Goal: Information Seeking & Learning: Learn about a topic

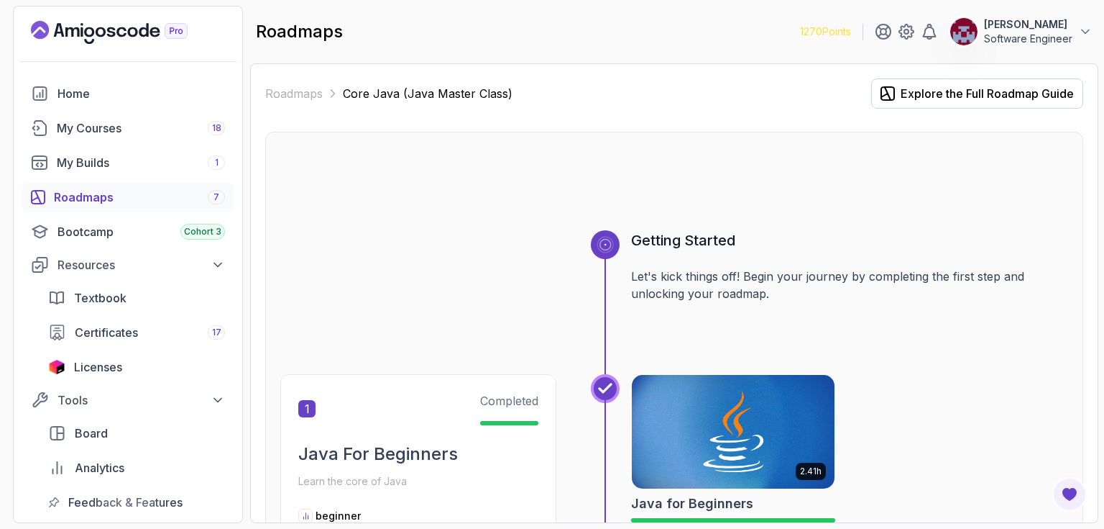
scroll to position [4608, 0]
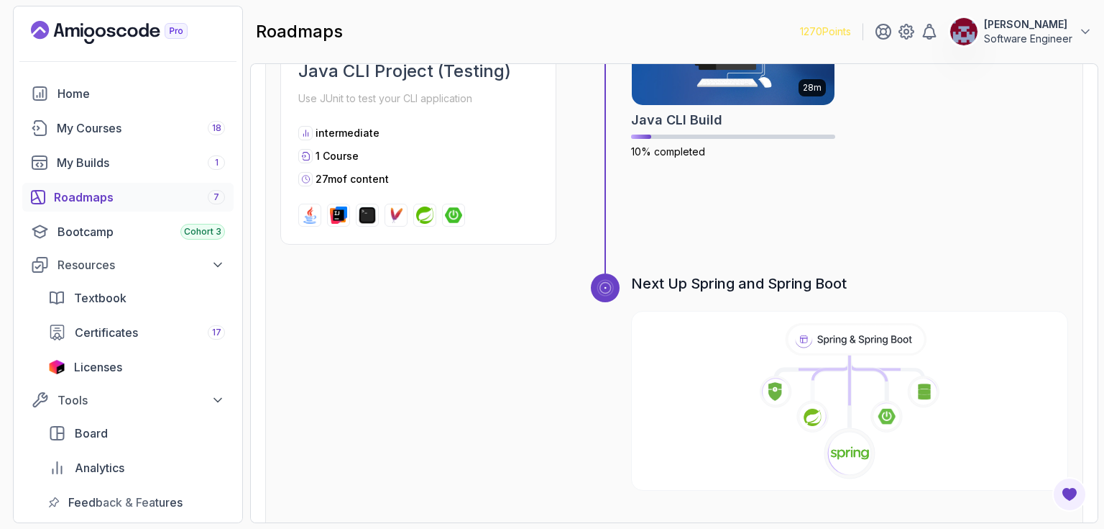
click at [956, 179] on div "28m Java CLI Build 10% completed" at bounding box center [849, 117] width 437 height 253
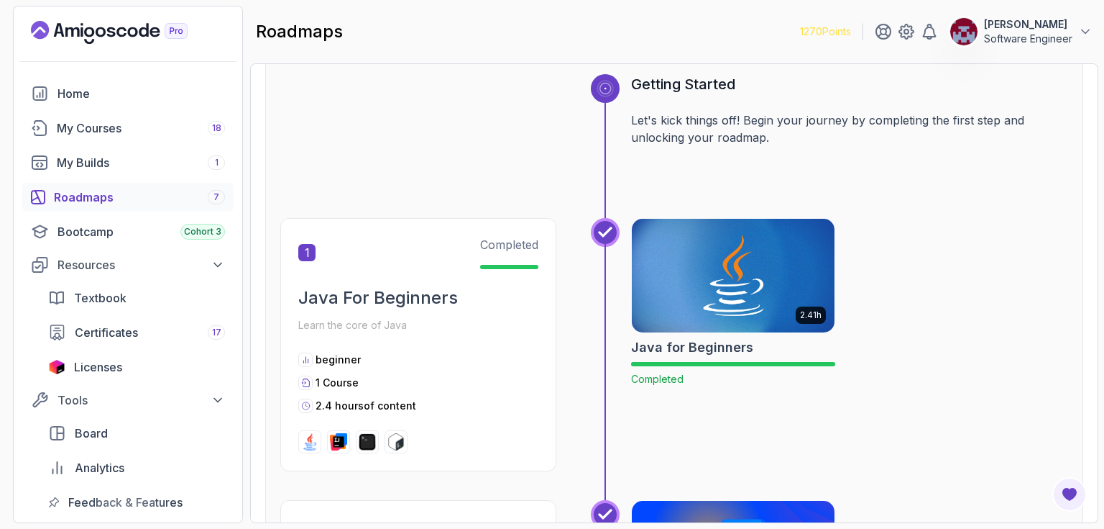
scroll to position [0, 0]
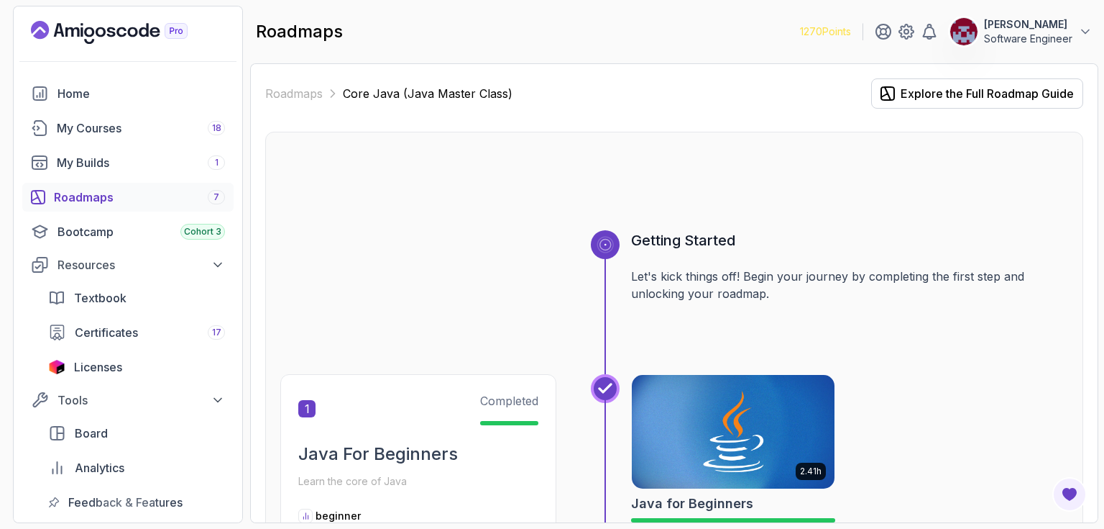
click at [101, 191] on div "Roadmaps 7" at bounding box center [139, 196] width 171 height 17
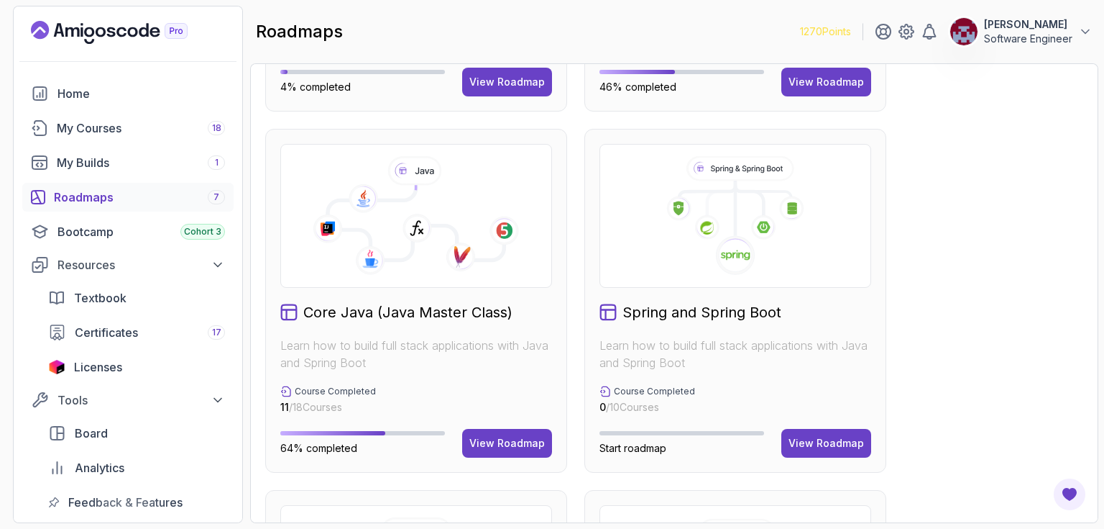
scroll to position [308, 0]
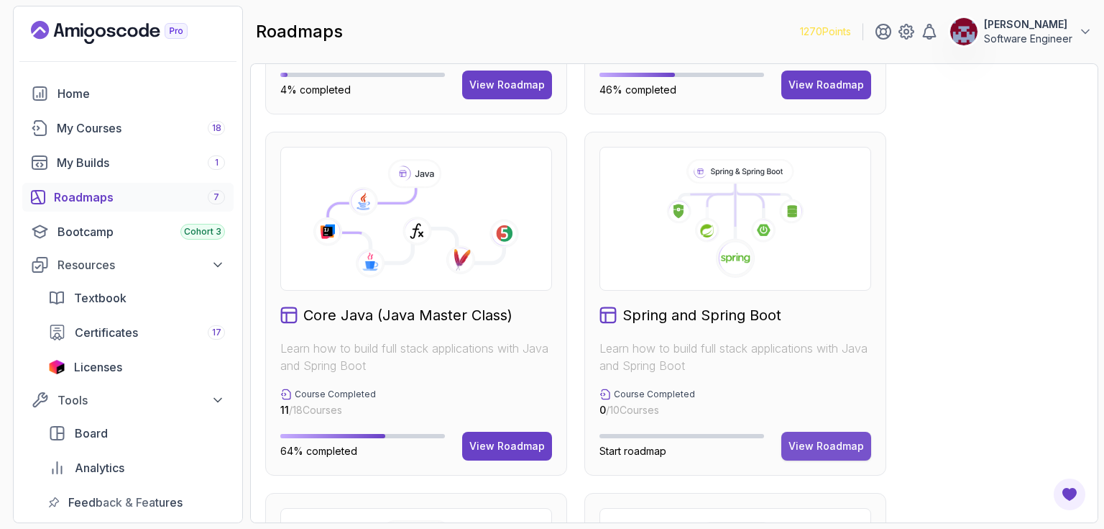
click at [829, 443] on div "View Roadmap" at bounding box center [827, 446] width 76 height 14
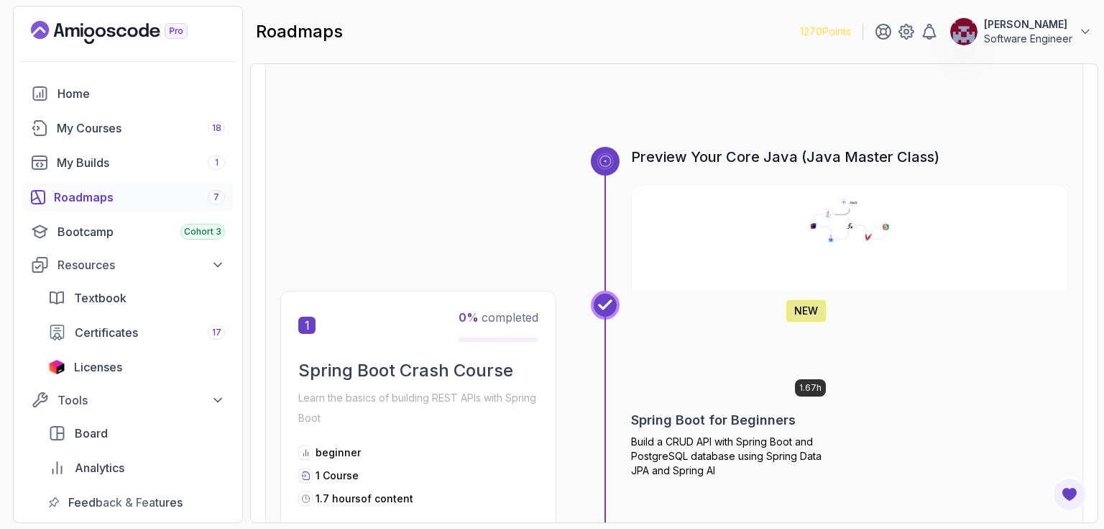
scroll to position [86, 0]
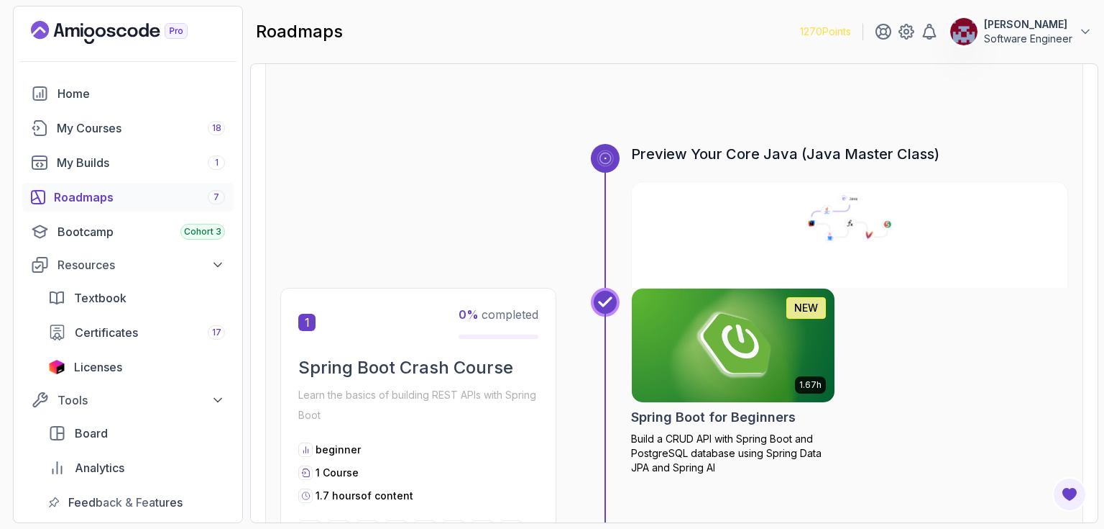
click at [804, 211] on icon at bounding box center [850, 217] width 434 height 51
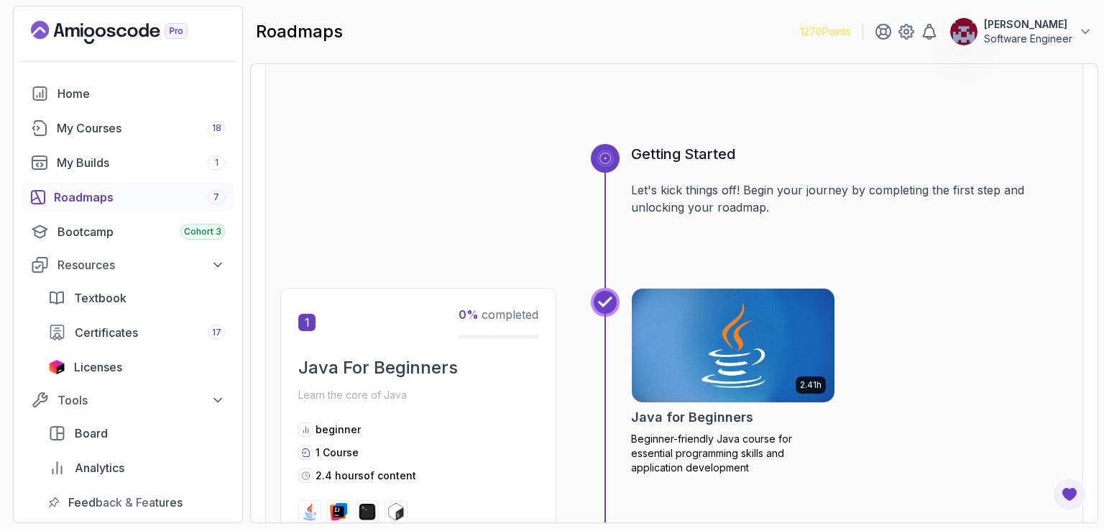
scroll to position [230, 0]
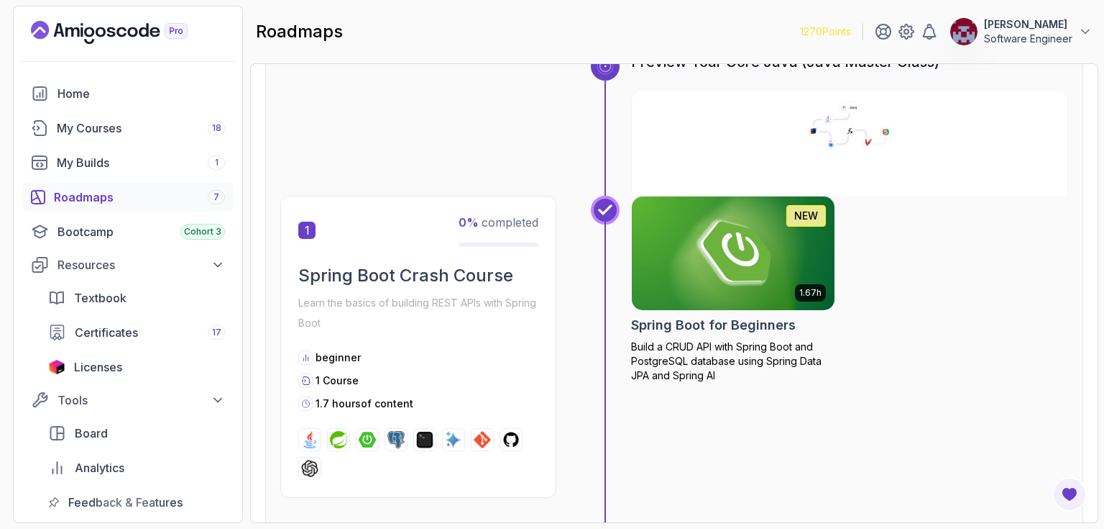
scroll to position [178, 0]
click at [715, 263] on img at bounding box center [733, 252] width 213 height 119
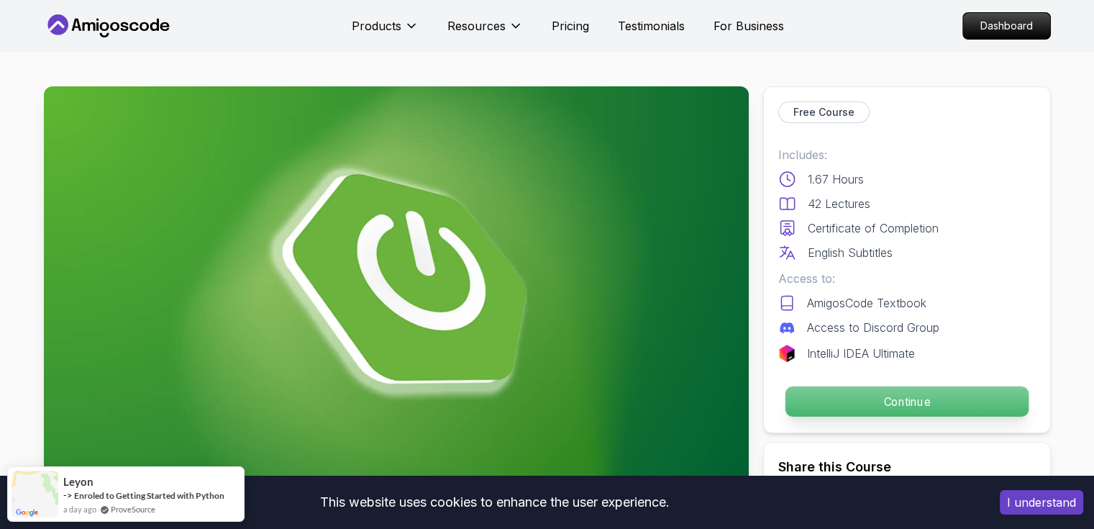
click at [926, 402] on p "Continue" at bounding box center [905, 401] width 243 height 30
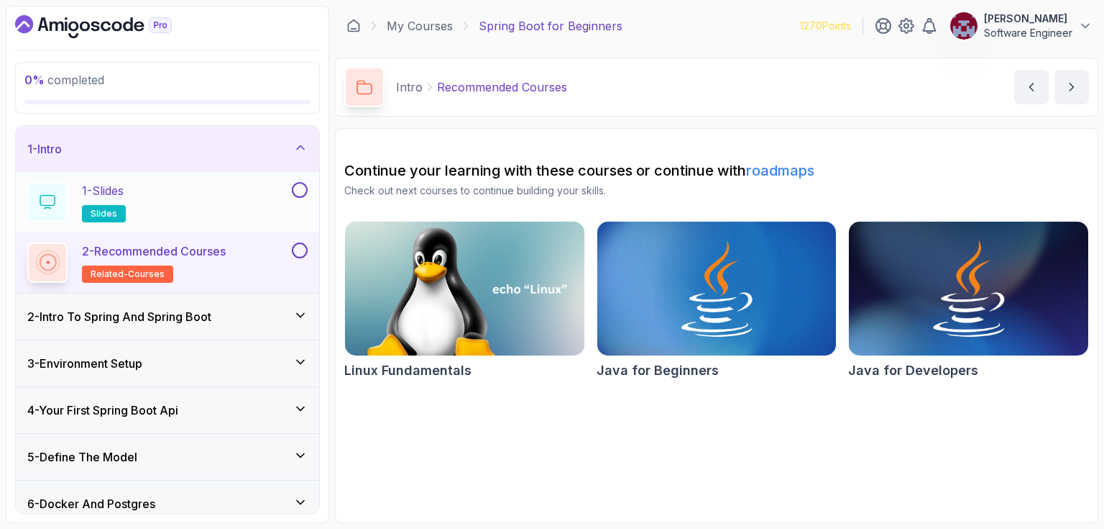
click at [210, 205] on div "1 - Slides slides" at bounding box center [158, 202] width 262 height 40
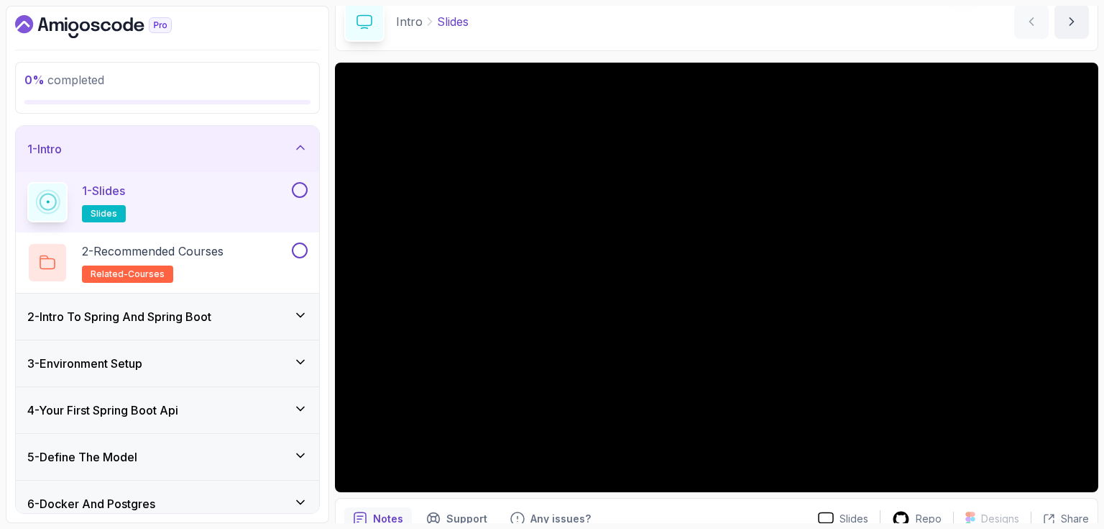
scroll to position [65, 0]
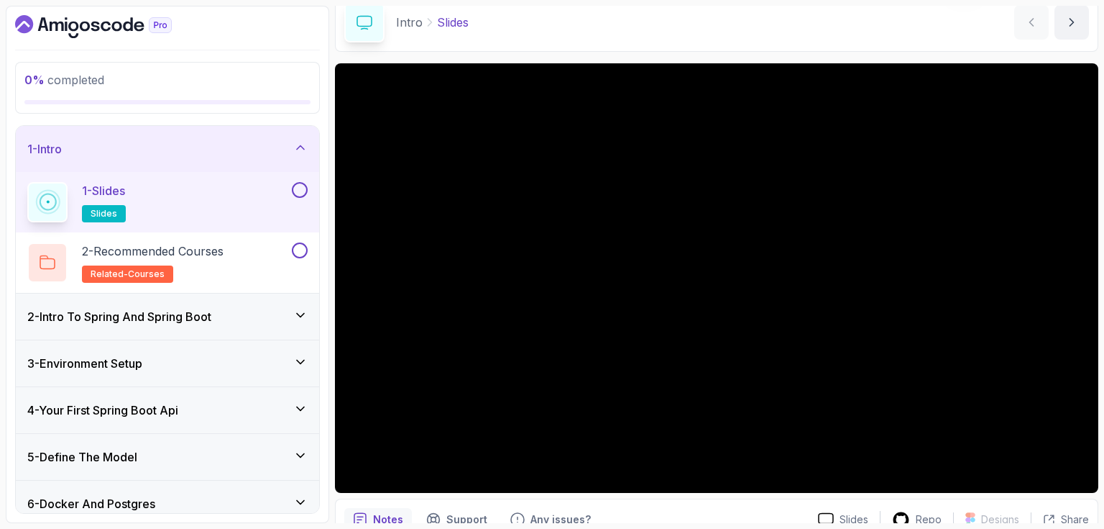
click at [298, 188] on button at bounding box center [300, 190] width 16 height 16
click at [1066, 21] on icon "next content" at bounding box center [1072, 22] width 14 height 14
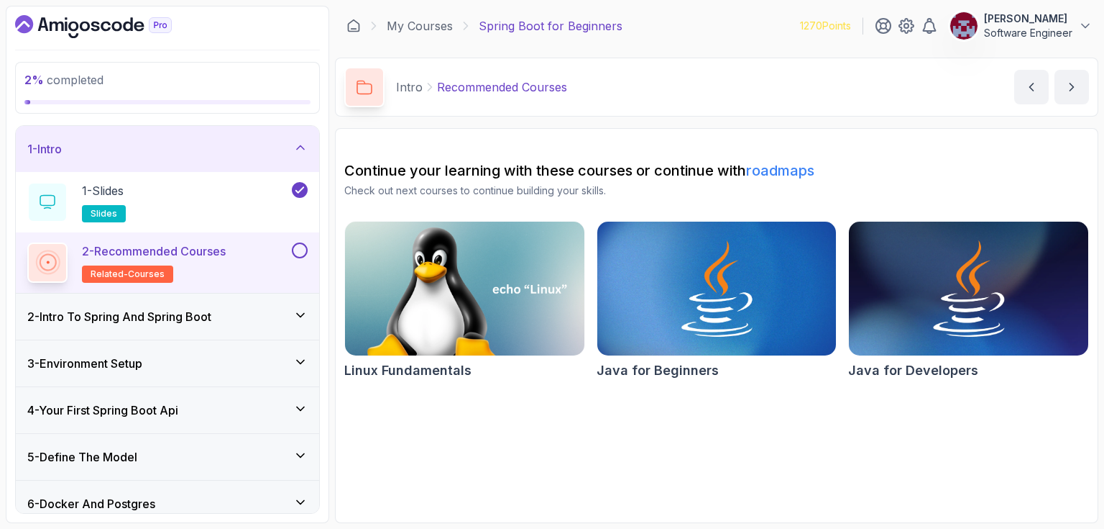
click at [296, 247] on button at bounding box center [300, 250] width 16 height 16
click at [1072, 83] on icon "next content" at bounding box center [1072, 87] width 14 height 14
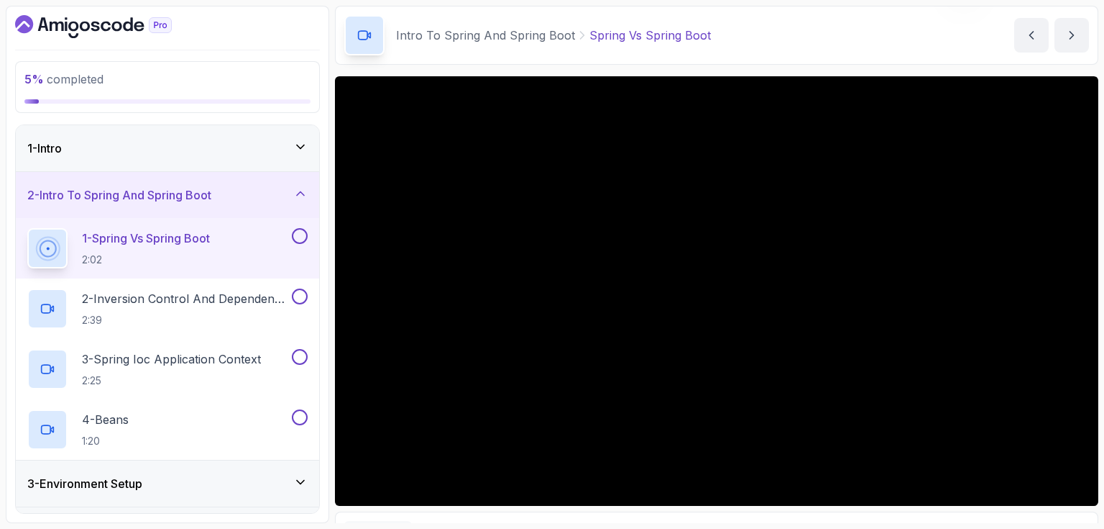
scroll to position [60, 0]
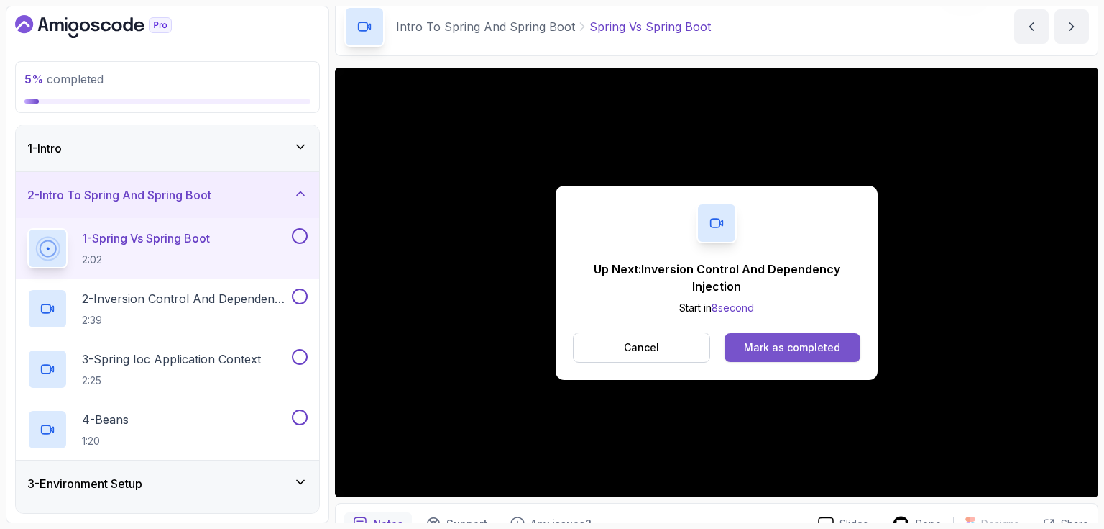
click at [815, 345] on div "Mark as completed" at bounding box center [792, 347] width 96 height 14
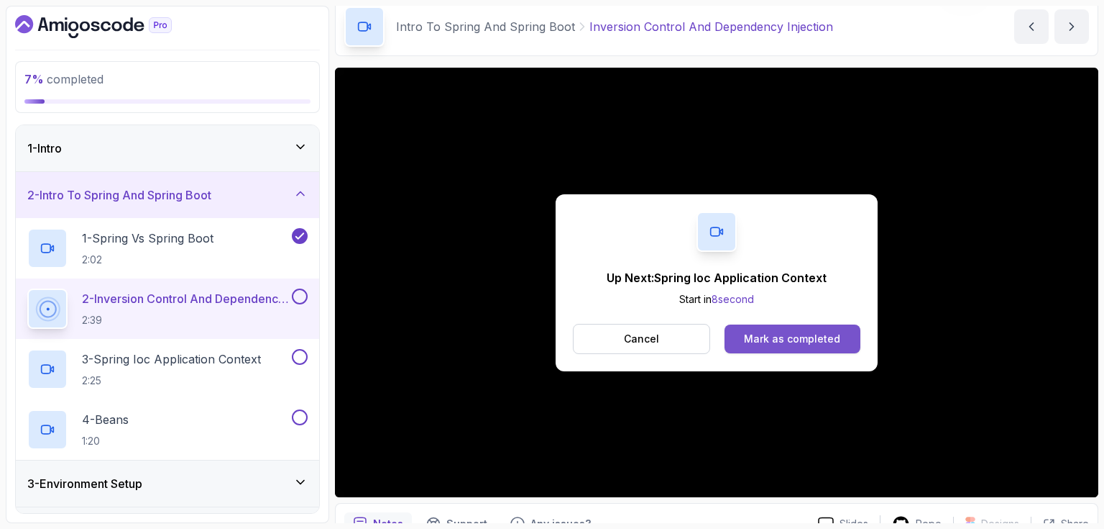
click at [817, 342] on div "Mark as completed" at bounding box center [792, 338] width 96 height 14
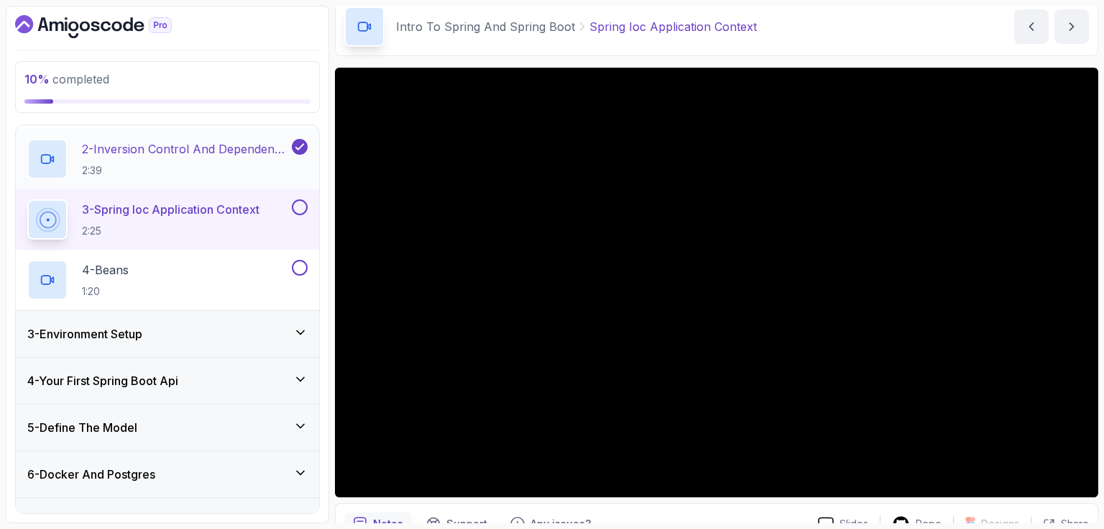
scroll to position [151, 0]
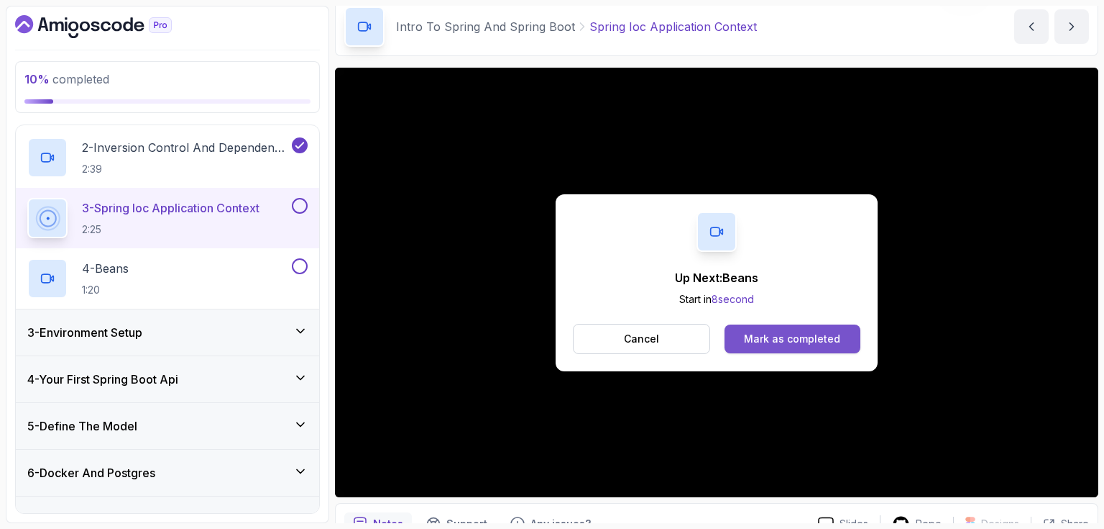
click at [799, 341] on div "Mark as completed" at bounding box center [792, 338] width 96 height 14
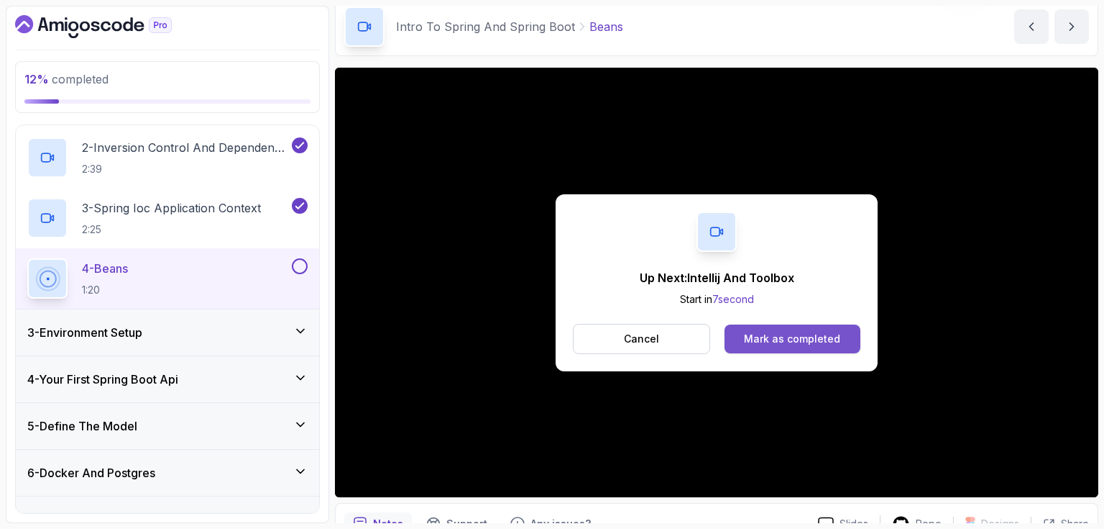
click at [800, 334] on div "Mark as completed" at bounding box center [792, 338] width 96 height 14
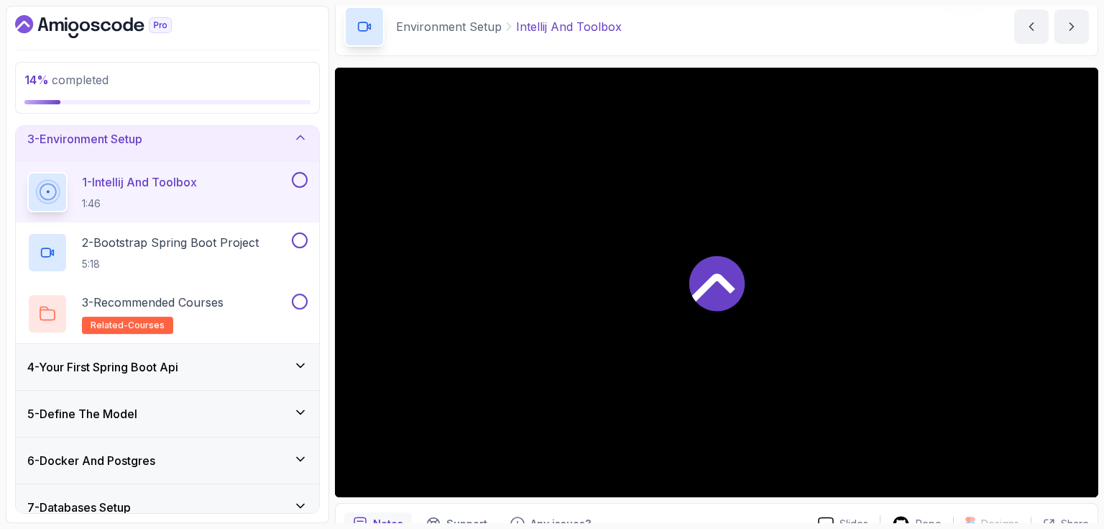
scroll to position [104, 0]
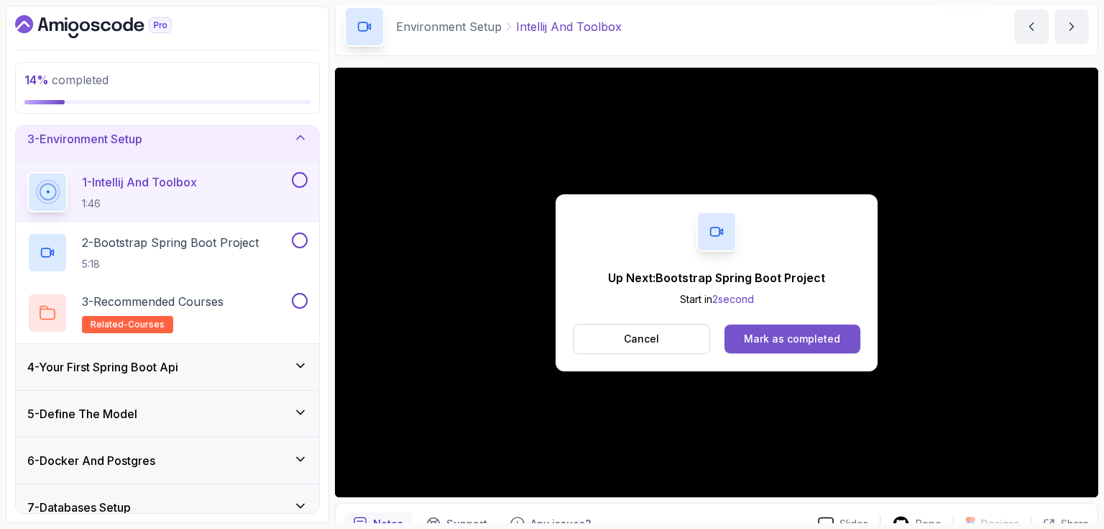
click at [751, 339] on div "Mark as completed" at bounding box center [792, 338] width 96 height 14
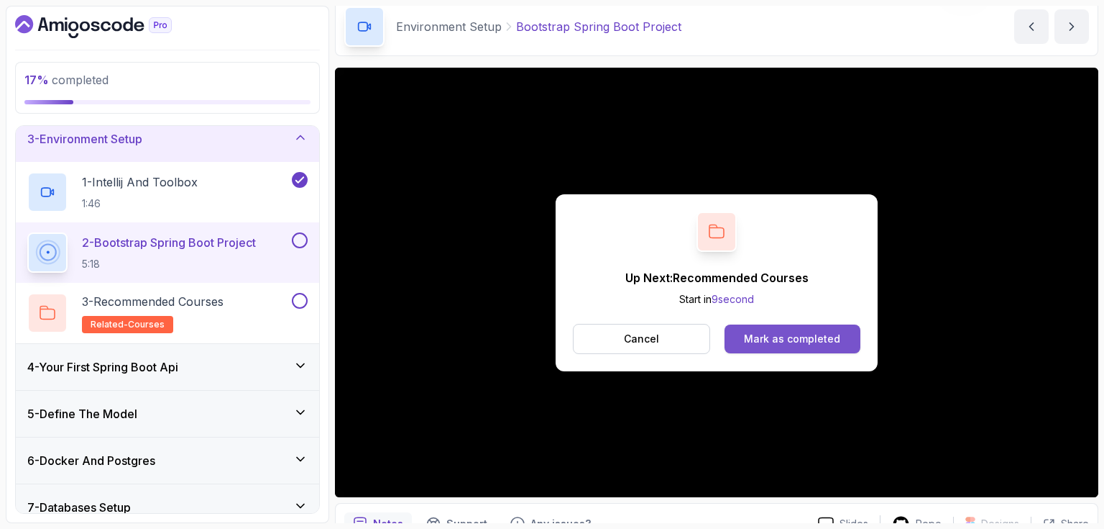
click at [794, 340] on div "Mark as completed" at bounding box center [792, 338] width 96 height 14
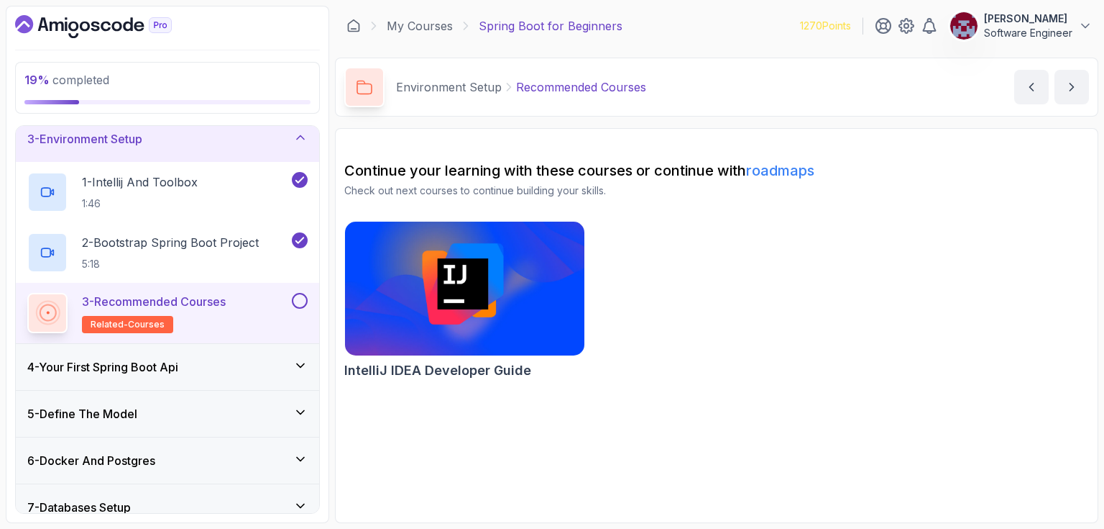
click at [300, 298] on button at bounding box center [300, 301] width 16 height 16
click at [1079, 91] on icon "next content" at bounding box center [1072, 87] width 14 height 14
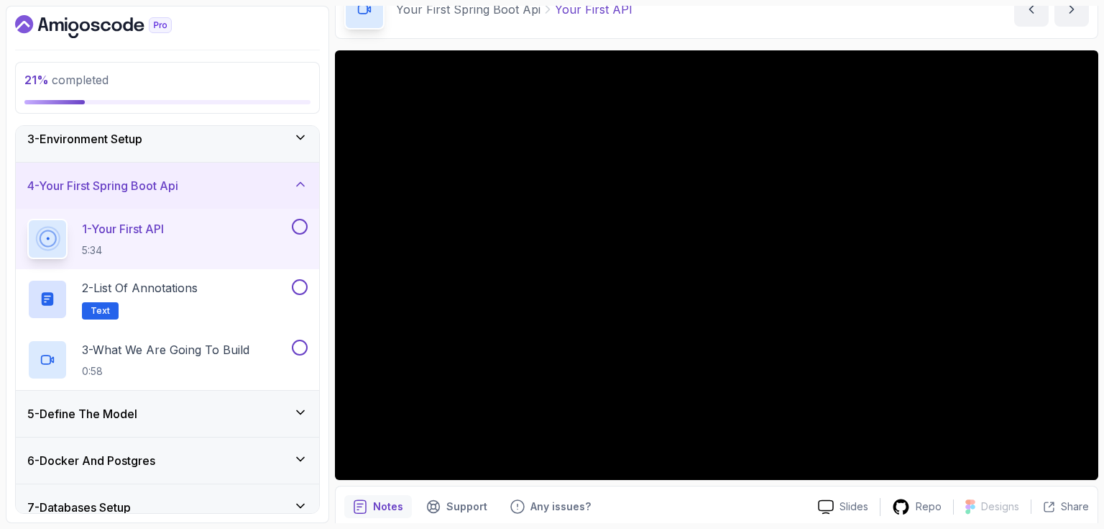
scroll to position [69, 0]
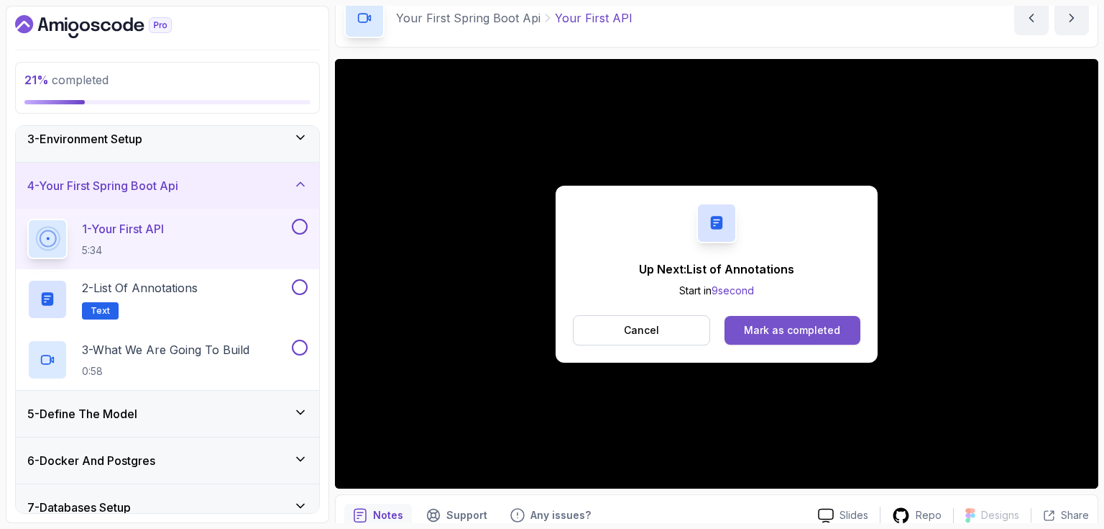
click at [790, 331] on div "Mark as completed" at bounding box center [792, 330] width 96 height 14
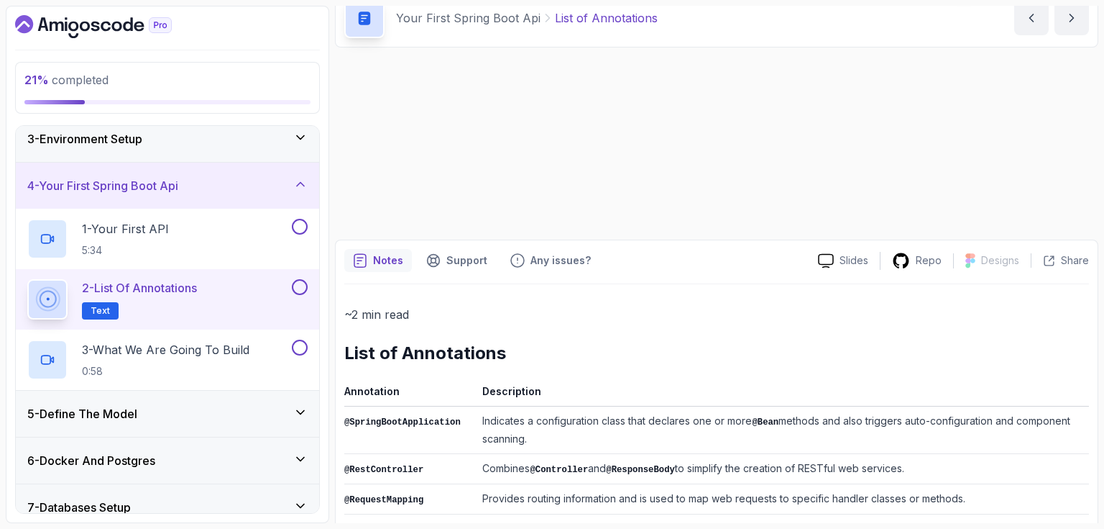
scroll to position [66, 0]
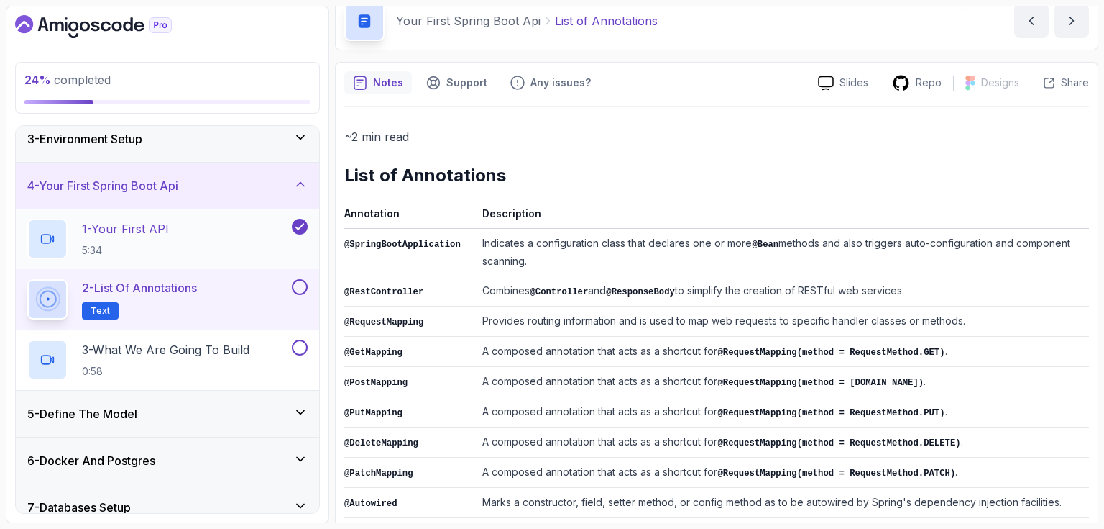
click at [190, 250] on div "1 - Your First API 5:34" at bounding box center [158, 239] width 262 height 40
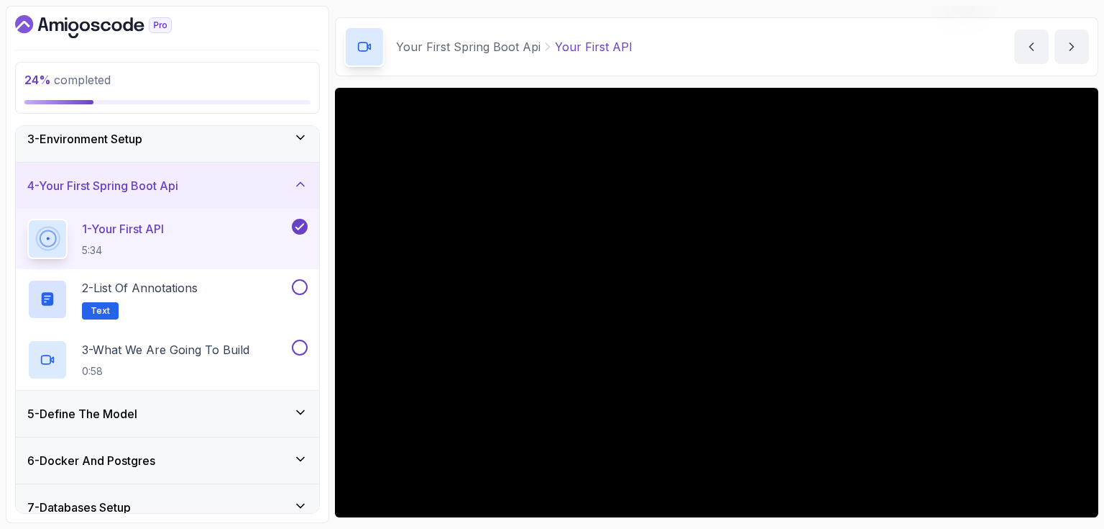
scroll to position [10, 0]
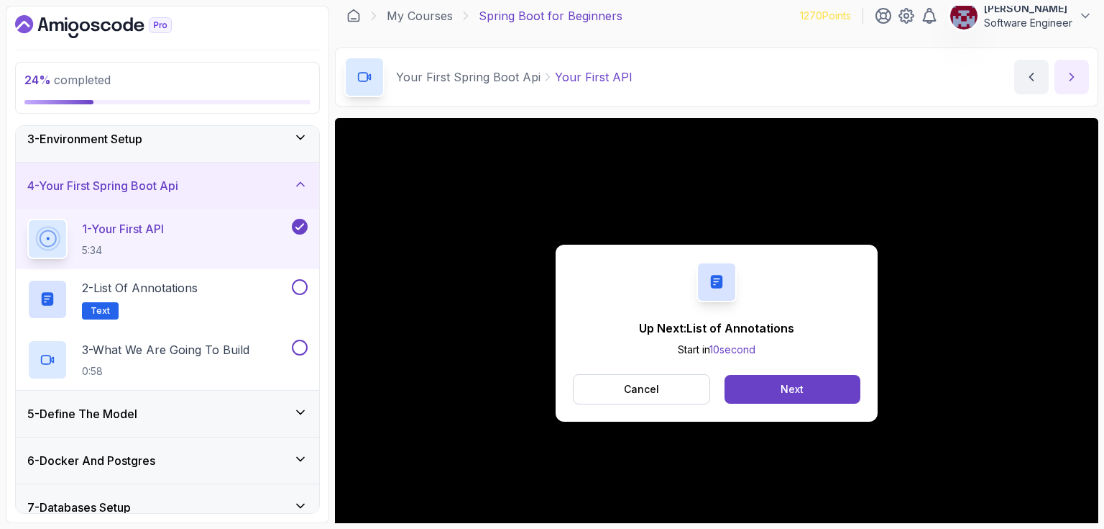
click at [1071, 73] on icon "next content" at bounding box center [1073, 76] width 4 height 7
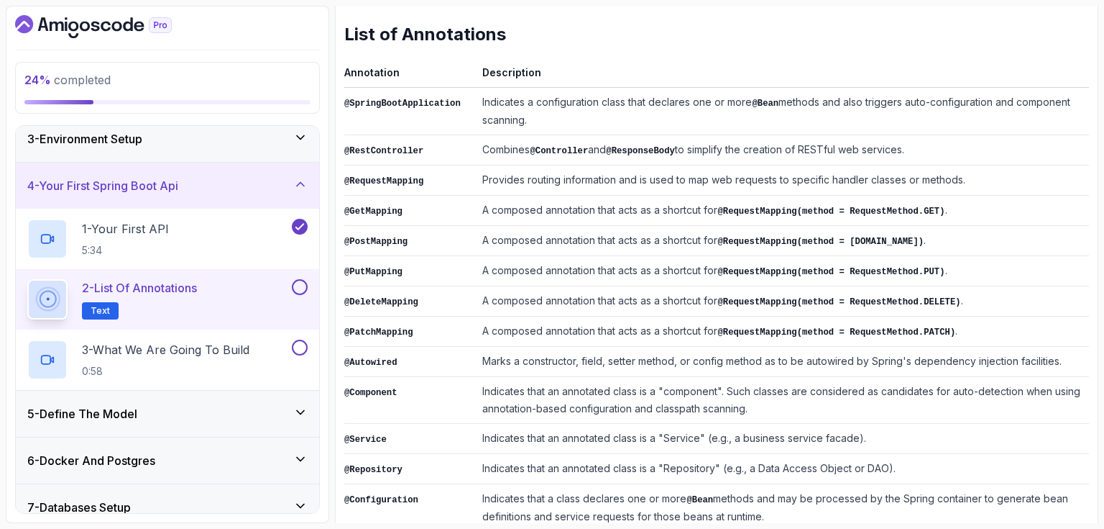
scroll to position [209, 0]
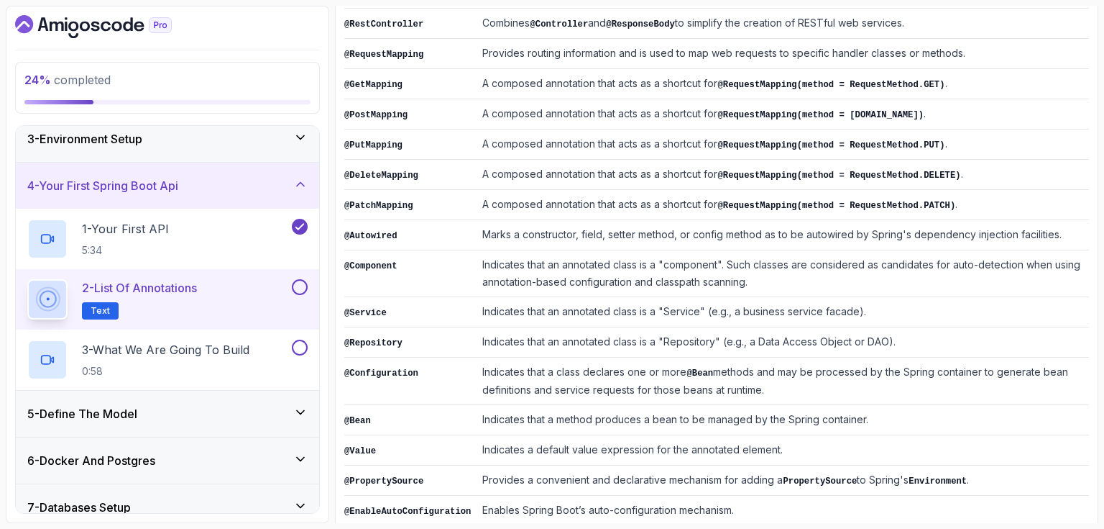
scroll to position [350, 0]
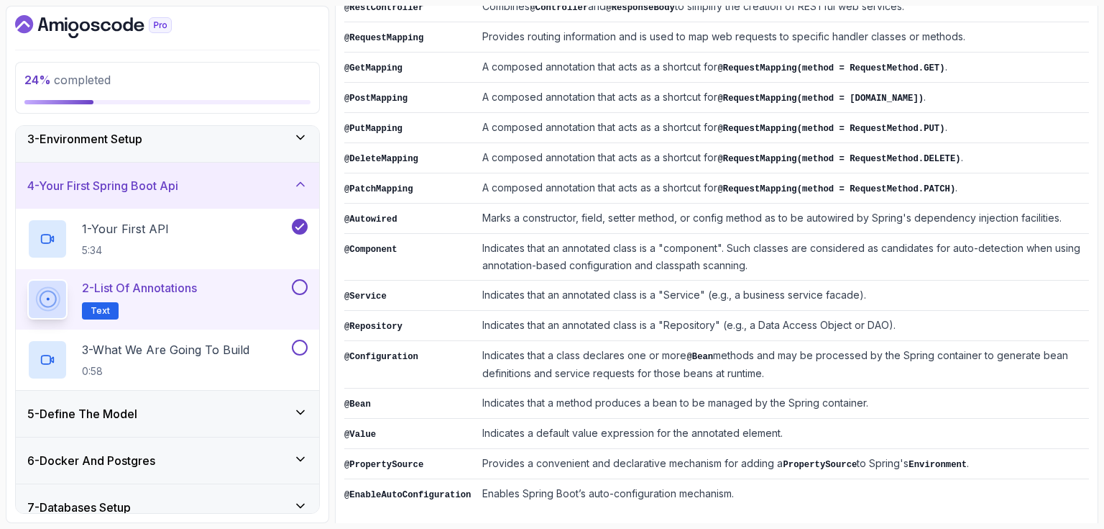
click at [837, 392] on td "Indicates that a method produces a bean to be managed by the Spring container." at bounding box center [783, 403] width 613 height 30
click at [302, 283] on button at bounding box center [300, 287] width 16 height 16
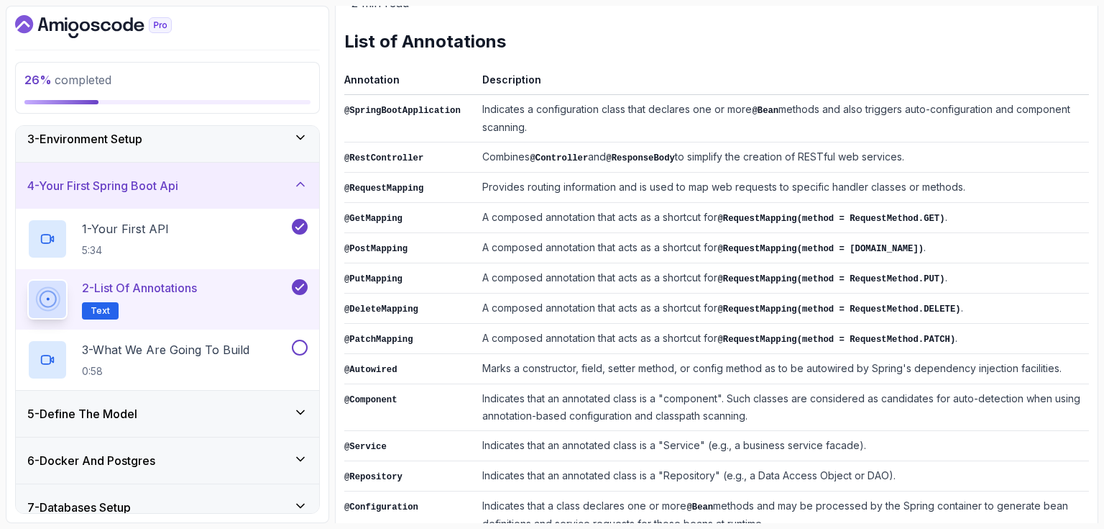
scroll to position [0, 0]
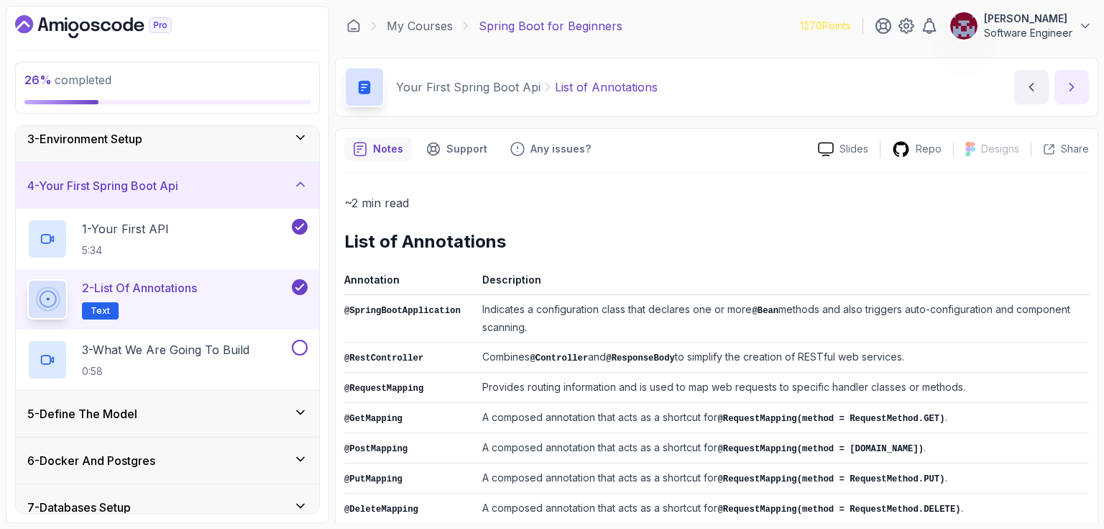
click at [1068, 86] on icon "next content" at bounding box center [1072, 87] width 14 height 14
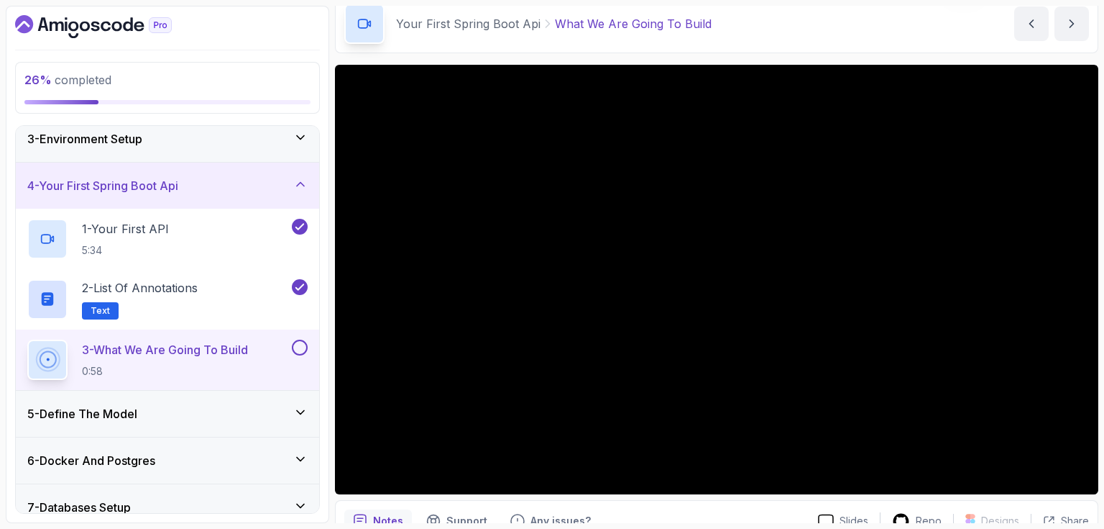
scroll to position [63, 0]
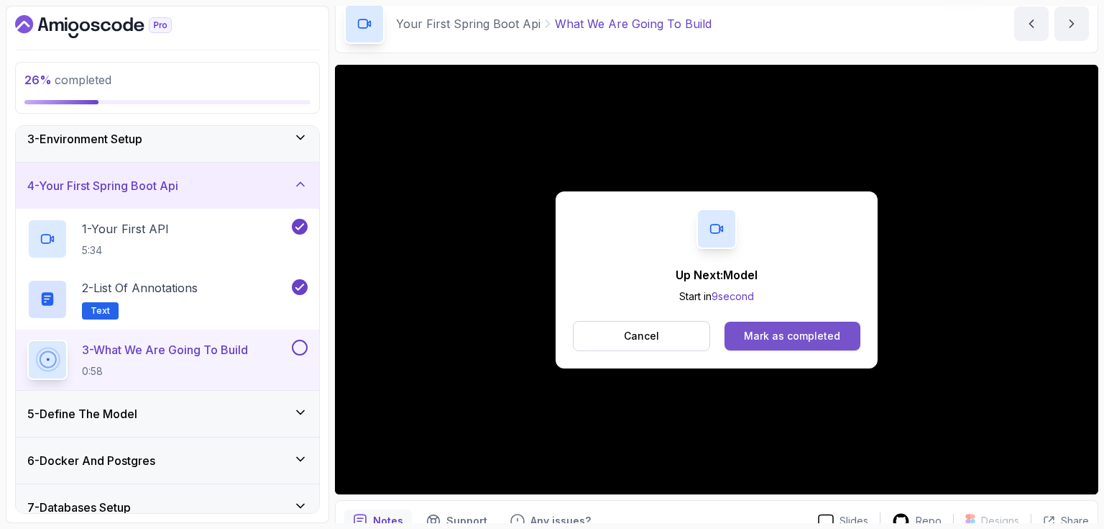
click at [788, 340] on div "Mark as completed" at bounding box center [792, 336] width 96 height 14
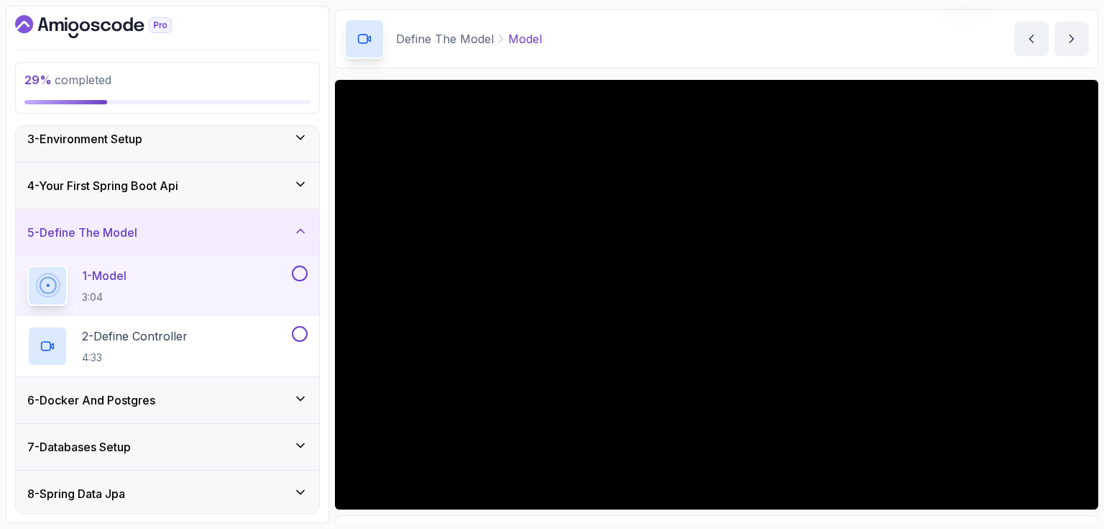
scroll to position [49, 0]
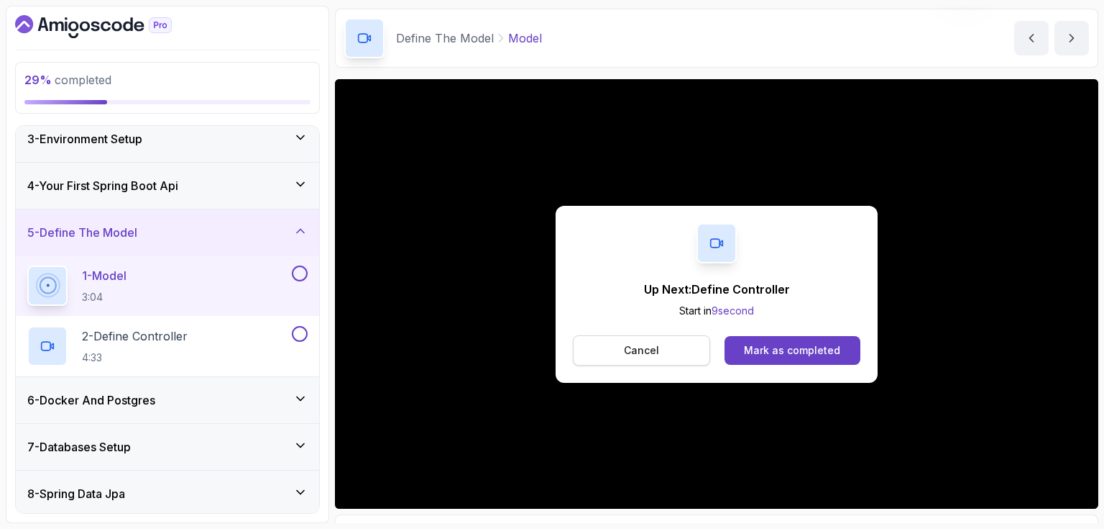
click at [659, 347] on button "Cancel" at bounding box center [641, 350] width 137 height 30
click at [825, 357] on button "Mark as completed" at bounding box center [793, 350] width 136 height 29
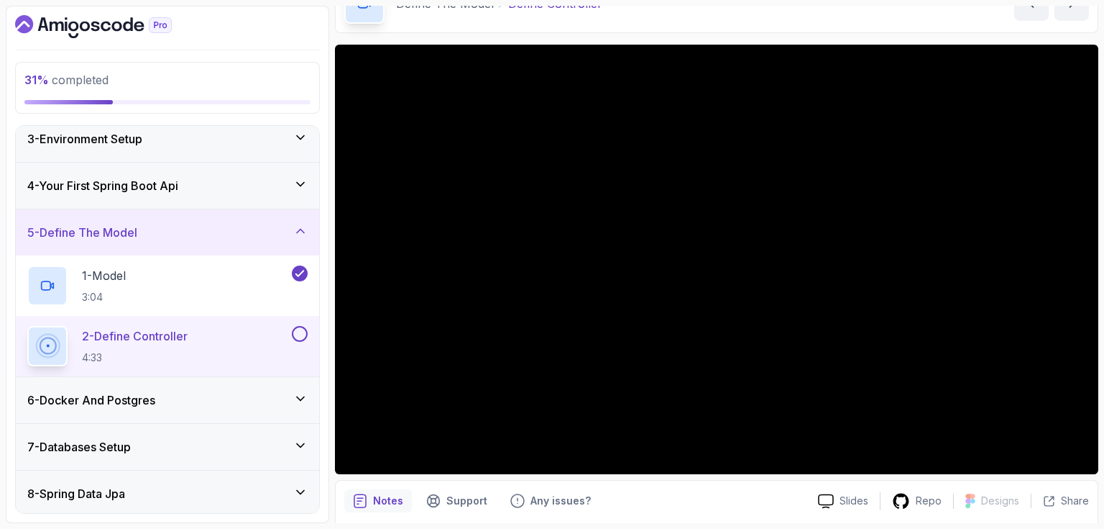
scroll to position [83, 0]
click at [875, 24] on div "Define The Model Define Controller Define Controller by [PERSON_NAME]" at bounding box center [717, 3] width 764 height 59
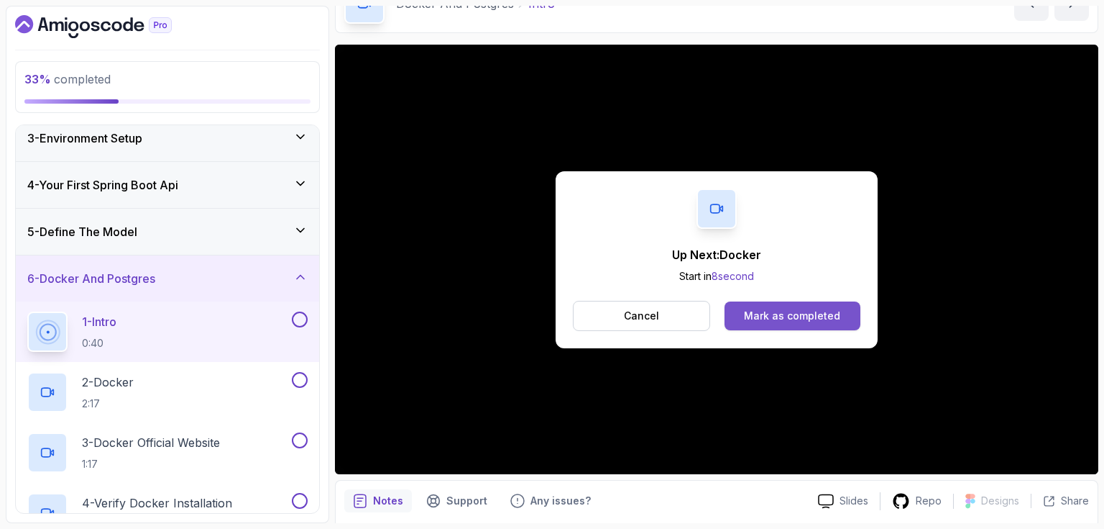
click at [775, 315] on div "Mark as completed" at bounding box center [792, 315] width 96 height 14
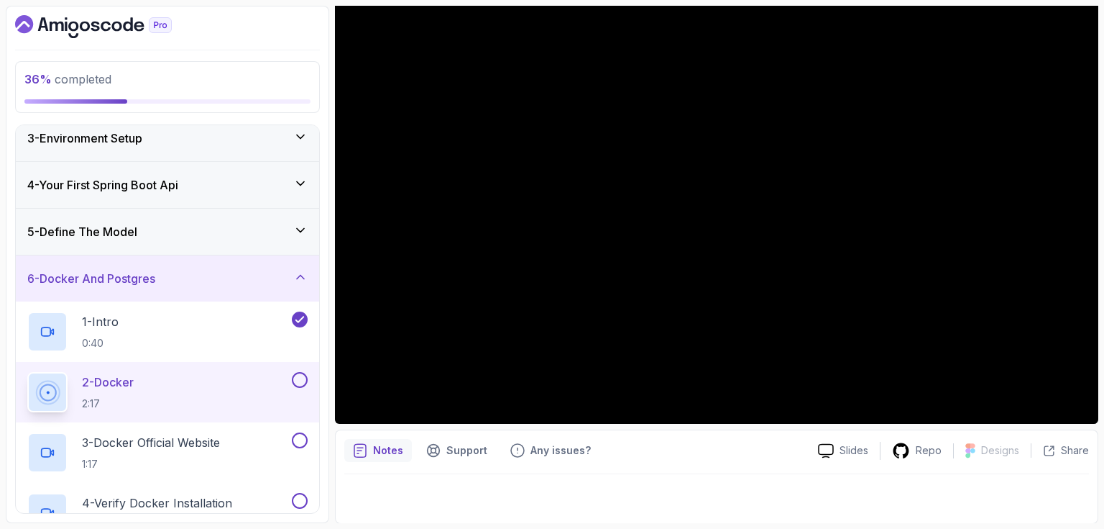
scroll to position [105, 0]
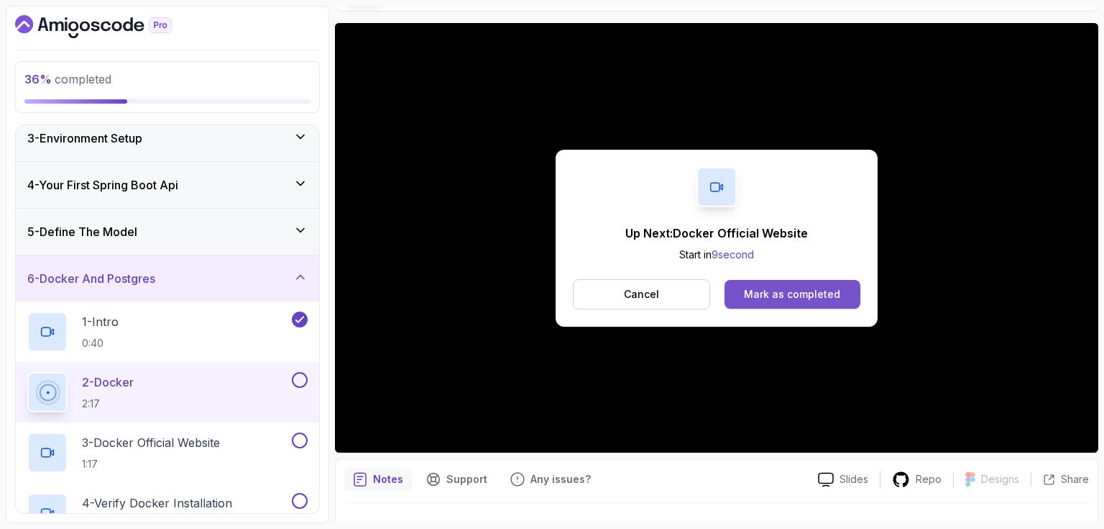
click at [816, 291] on div "Mark as completed" at bounding box center [792, 294] width 96 height 14
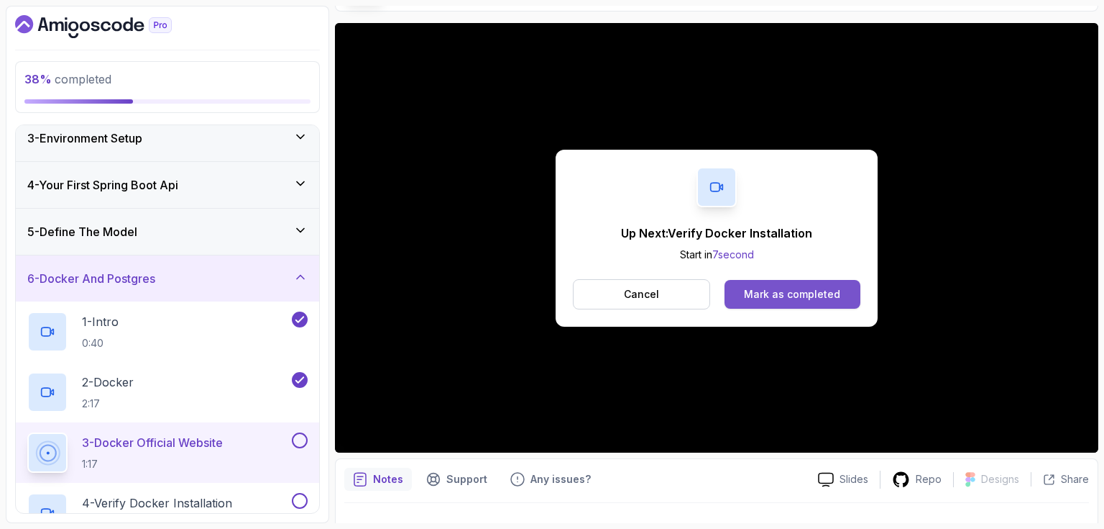
click at [802, 295] on div "Mark as completed" at bounding box center [792, 294] width 96 height 14
